Goal: Navigation & Orientation: Find specific page/section

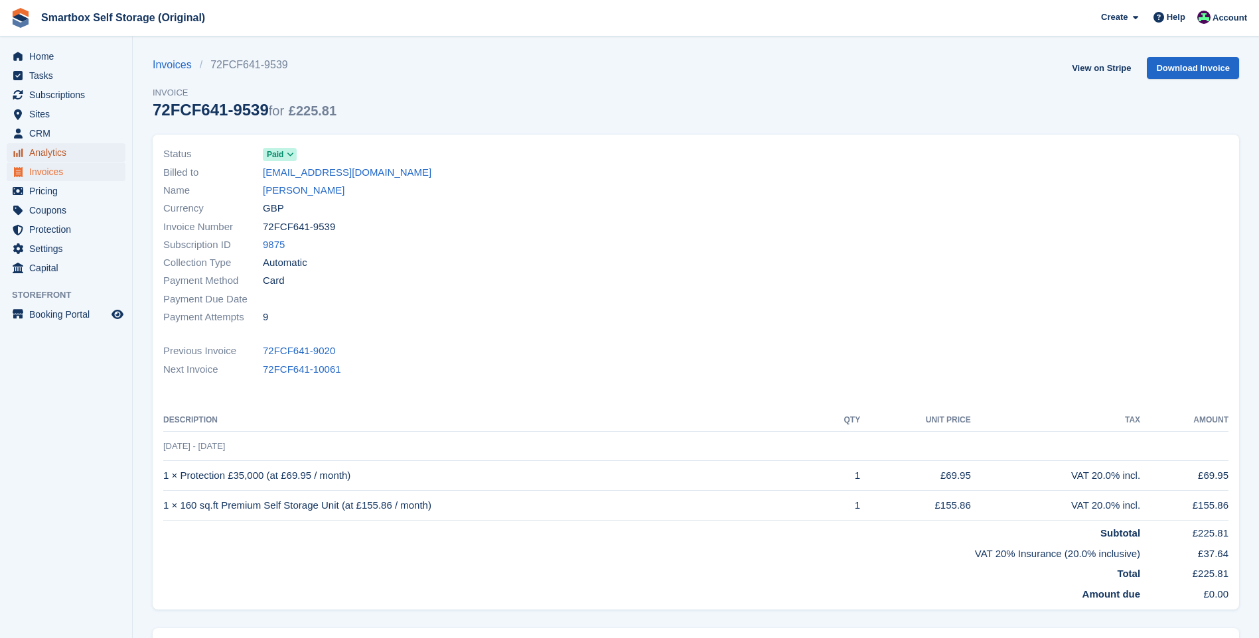
drag, startPoint x: 64, startPoint y: 160, endPoint x: 157, endPoint y: 148, distance: 93.7
click at [64, 160] on span "Analytics" at bounding box center [69, 152] width 80 height 19
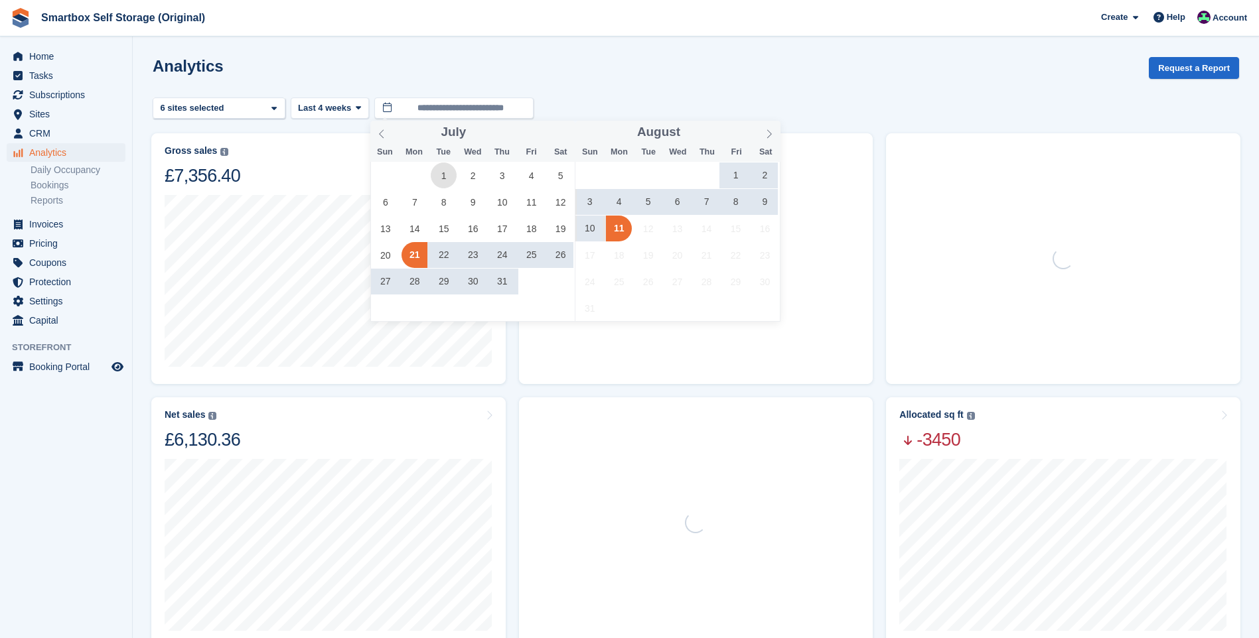
click at [433, 171] on span "1" at bounding box center [444, 176] width 26 height 26
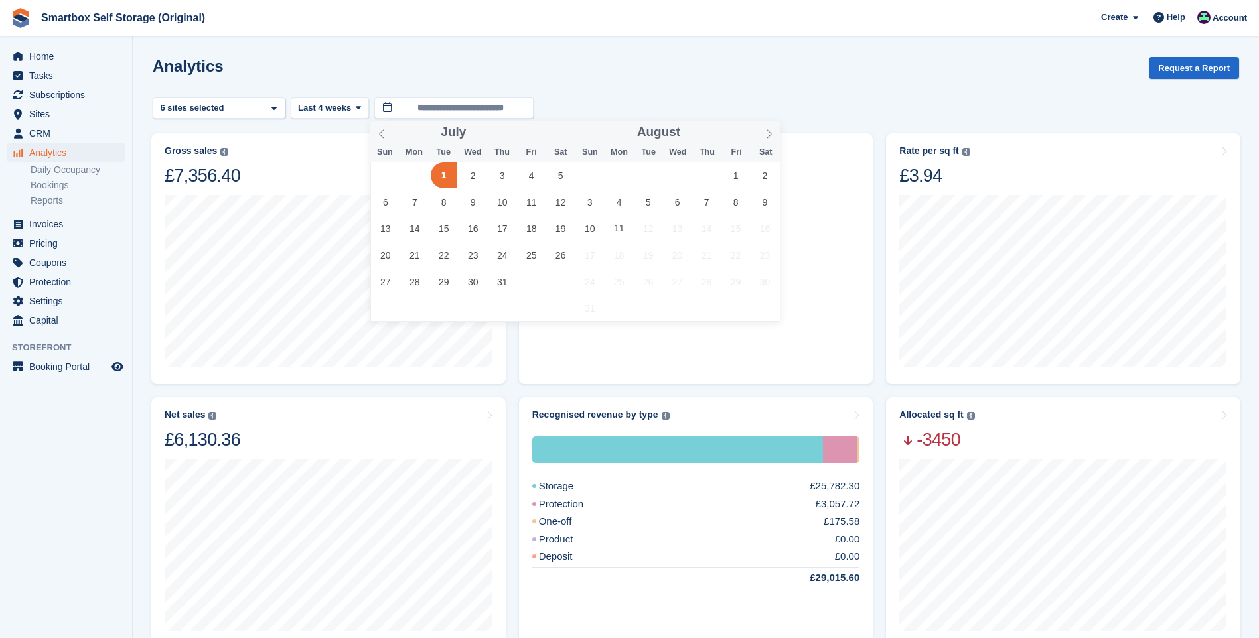
type input "**********"
click at [442, 177] on span "1" at bounding box center [444, 176] width 26 height 26
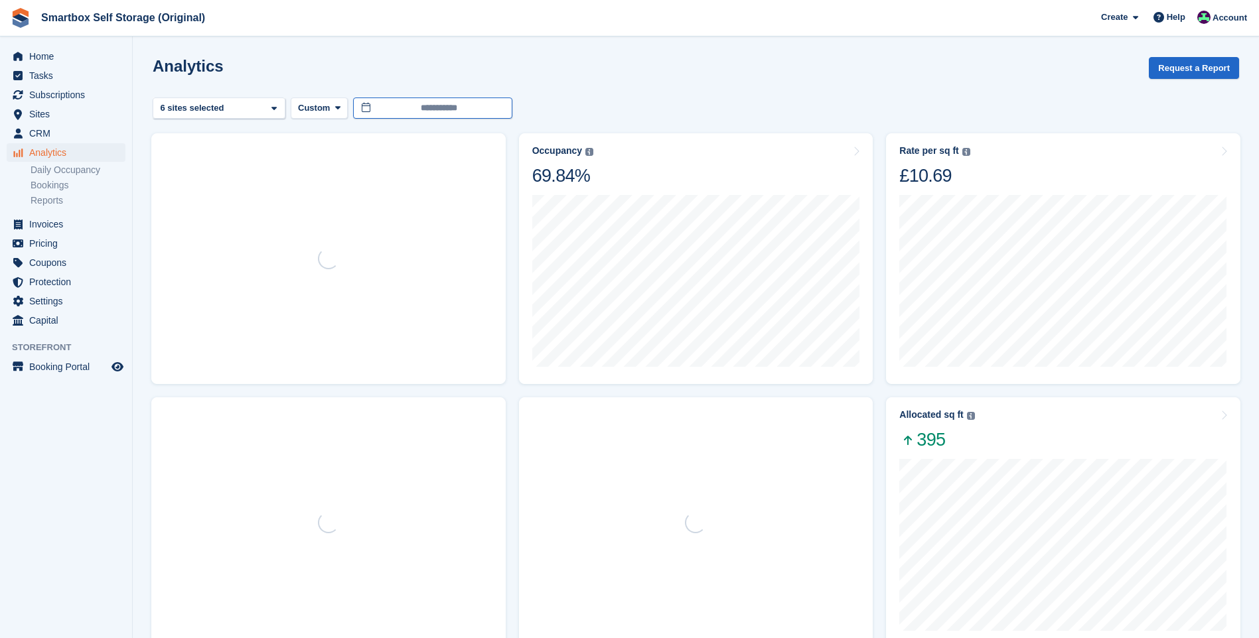
click at [444, 112] on body "Smartbox Self Storage (Original) Create Subscription Invoice Contact Deal Disco…" at bounding box center [629, 581] width 1259 height 1163
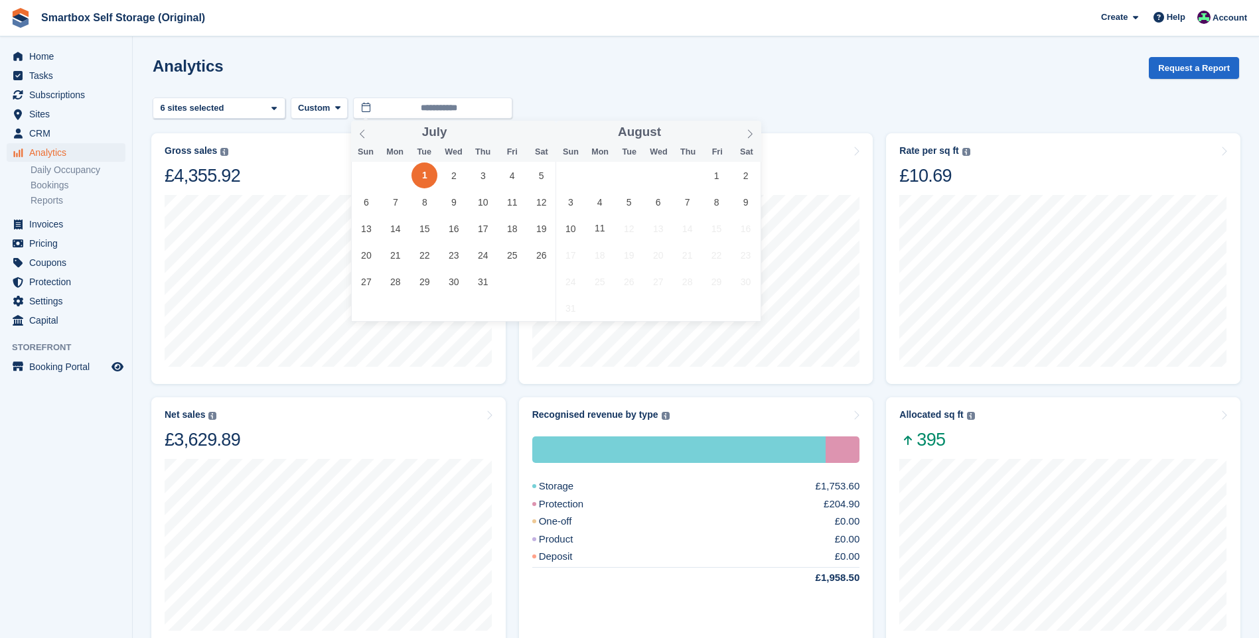
click at [423, 171] on span "1" at bounding box center [424, 176] width 26 height 26
click at [510, 199] on span "11" at bounding box center [512, 202] width 26 height 26
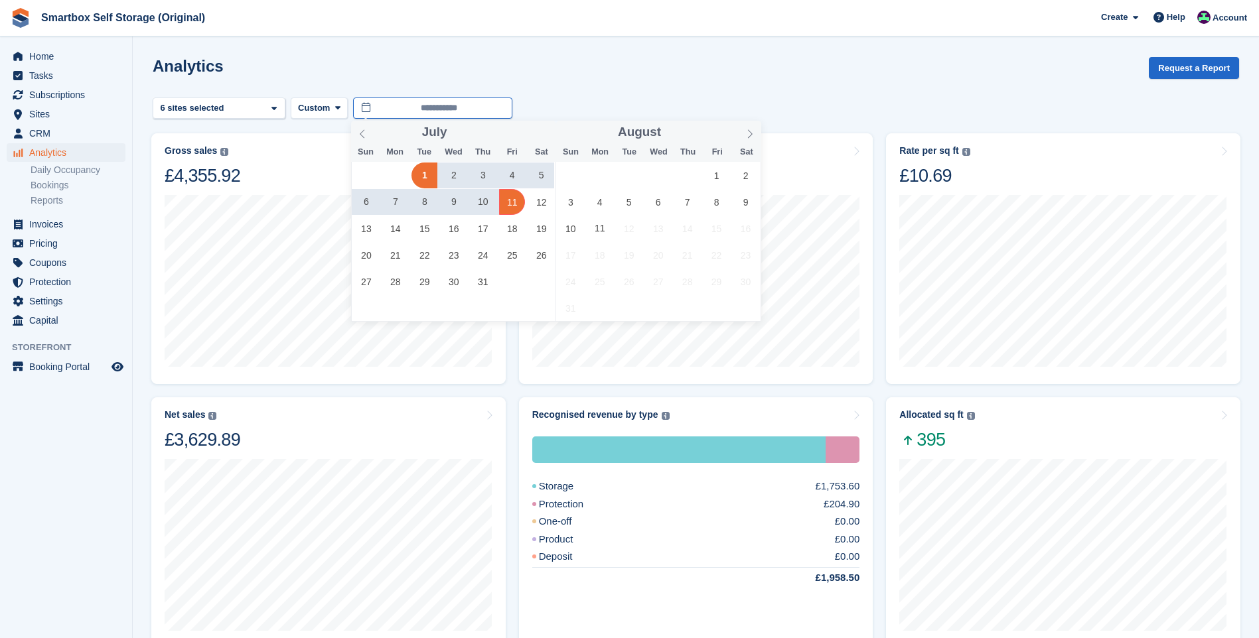
type input "**********"
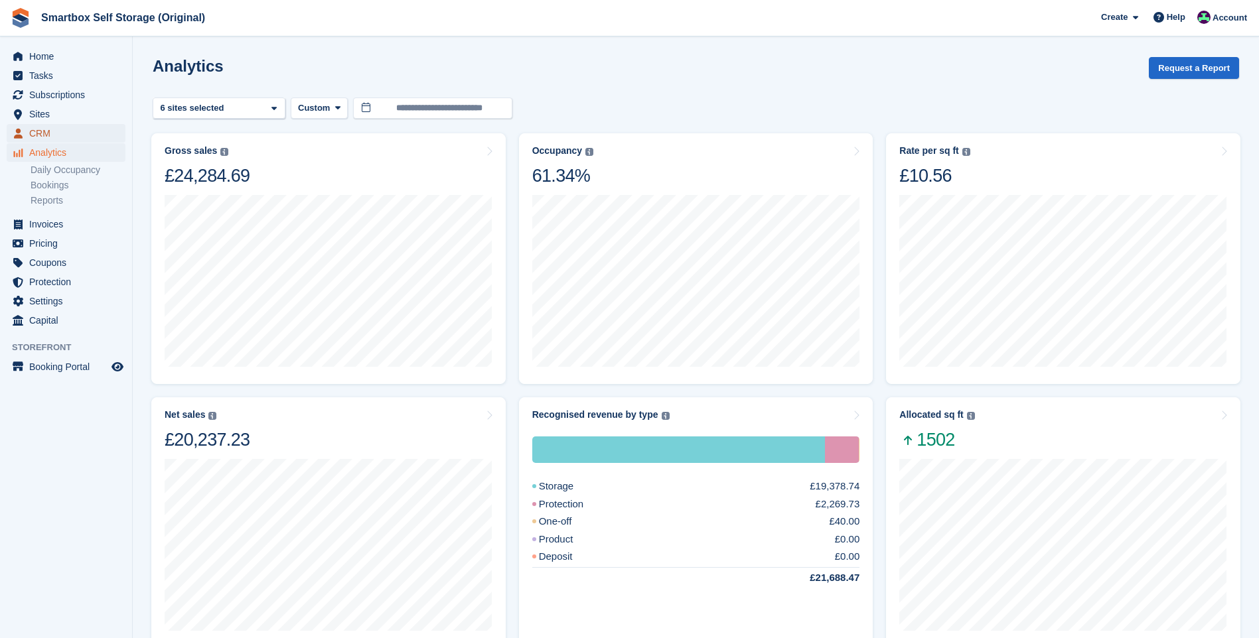
click at [82, 134] on span "CRM" at bounding box center [69, 133] width 80 height 19
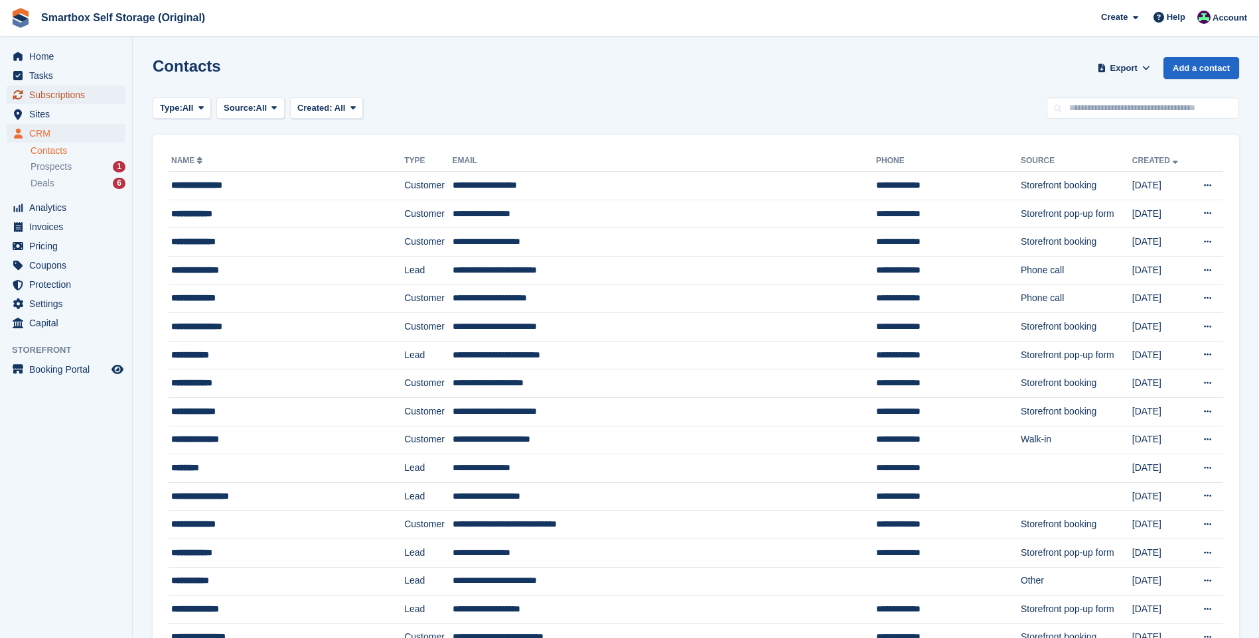
drag, startPoint x: 80, startPoint y: 96, endPoint x: 224, endPoint y: 86, distance: 144.4
click at [80, 96] on span "Subscriptions" at bounding box center [69, 95] width 80 height 19
